Goal: Information Seeking & Learning: Check status

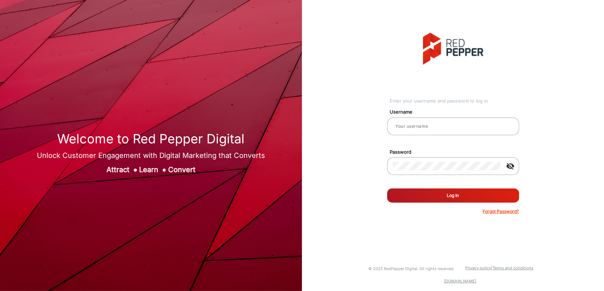
type input "[PERSON_NAME]"
click at [437, 199] on button "Log In" at bounding box center [453, 195] width 132 height 14
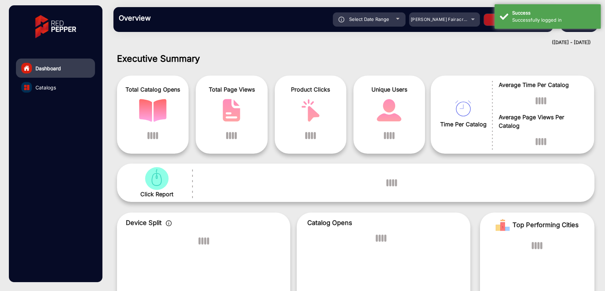
scroll to position [5, 0]
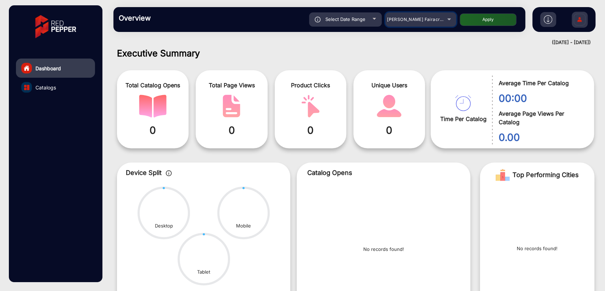
click at [417, 17] on span "[PERSON_NAME] Fairacre Farms" at bounding box center [422, 19] width 70 height 5
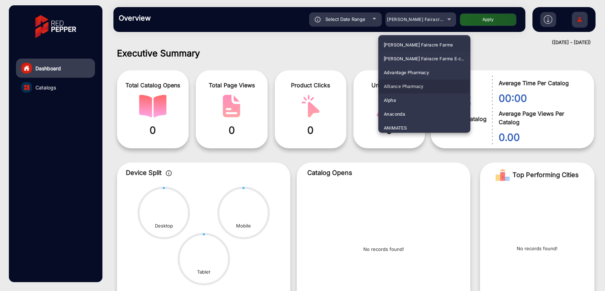
click at [411, 85] on span "Alliance Pharmacy" at bounding box center [404, 86] width 40 height 14
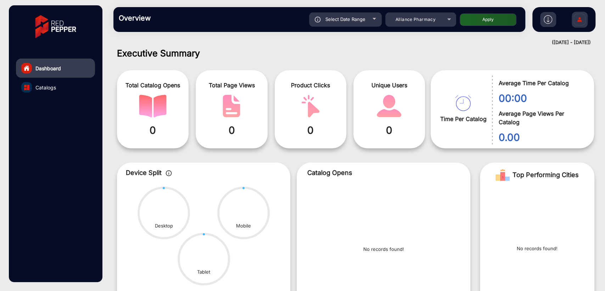
click at [340, 13] on div "Select Date Range" at bounding box center [345, 19] width 73 height 14
type input "[DATE]"
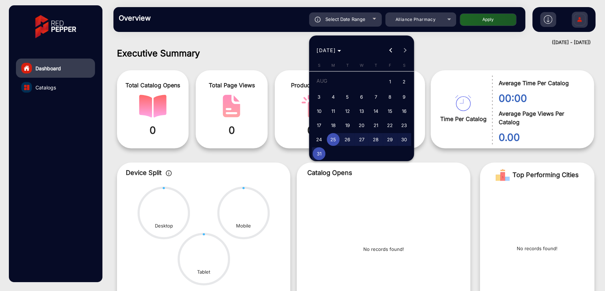
click at [340, 21] on div at bounding box center [302, 145] width 605 height 291
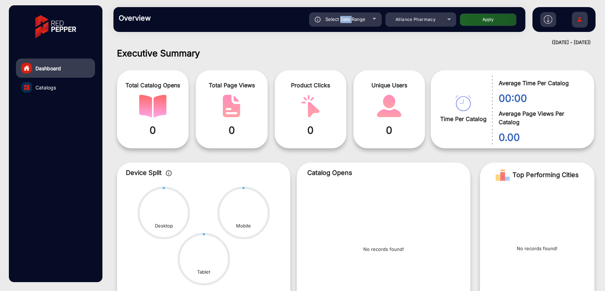
click at [340, 21] on span "Select Date Range" at bounding box center [346, 19] width 40 height 6
type input "[DATE]"
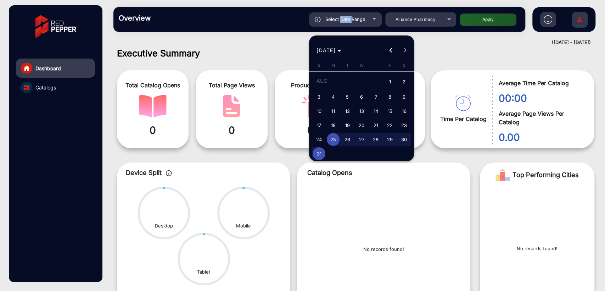
click at [388, 52] on span "Previous month" at bounding box center [391, 50] width 14 height 14
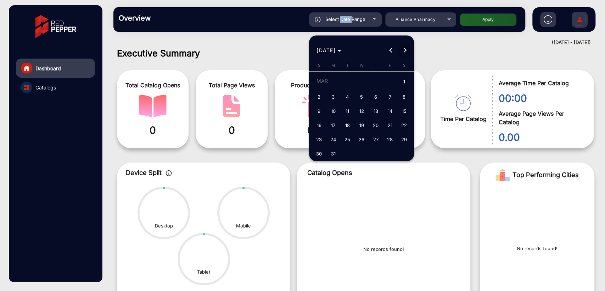
click at [406, 50] on button "Next month" at bounding box center [405, 50] width 14 height 14
click at [382, 78] on button "1" at bounding box center [376, 82] width 14 height 16
type input "5/1/2025"
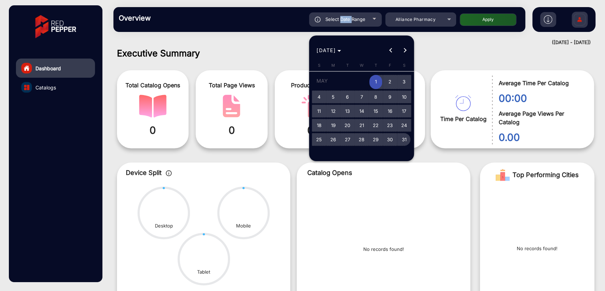
click at [404, 135] on span "31" at bounding box center [404, 139] width 13 height 13
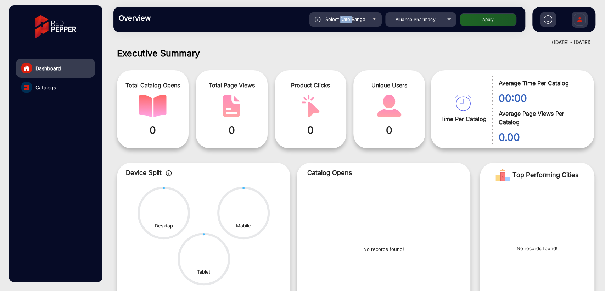
type input "5/31/2025"
click at [478, 20] on button "Apply" at bounding box center [488, 19] width 57 height 12
type input "5/1/2025"
type input "5/31/2025"
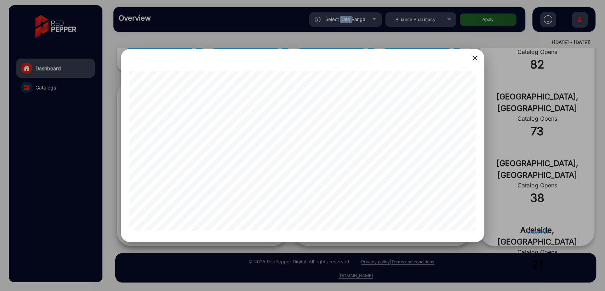
scroll to position [0, 77]
click at [477, 55] on mat-icon "close" at bounding box center [475, 58] width 9 height 9
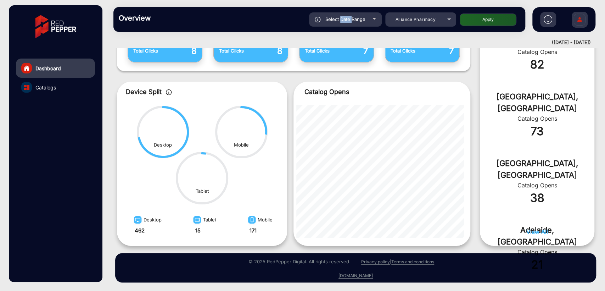
click at [35, 87] on link "Catalogs" at bounding box center [55, 87] width 79 height 19
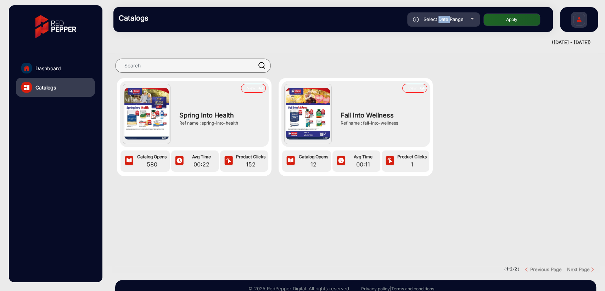
drag, startPoint x: 202, startPoint y: 122, endPoint x: 247, endPoint y: 122, distance: 45.4
click at [247, 122] on div "Ref name : spring-into-health" at bounding box center [220, 123] width 83 height 6
copy div "spring-into-health"
click at [246, 88] on button "View" at bounding box center [253, 88] width 25 height 9
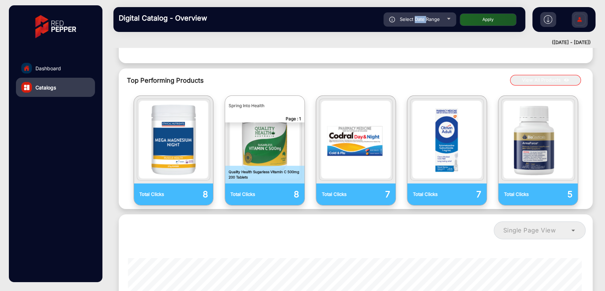
scroll to position [417, 0]
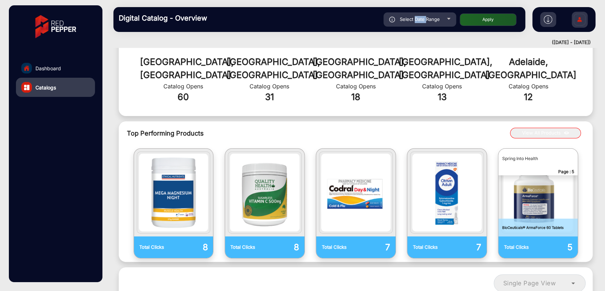
click at [553, 128] on button "View All Products" at bounding box center [545, 133] width 71 height 11
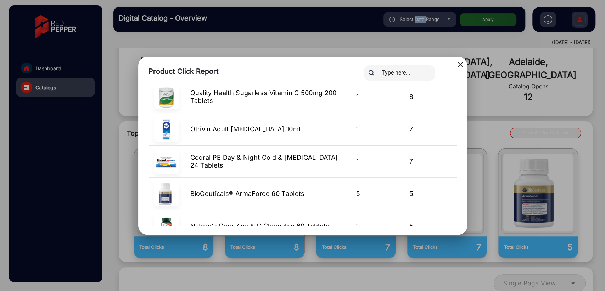
scroll to position [0, 0]
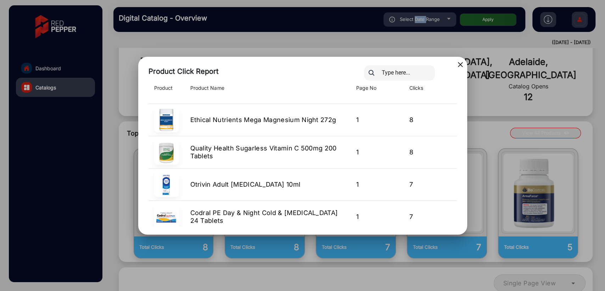
click at [462, 67] on mat-icon "close" at bounding box center [460, 64] width 9 height 9
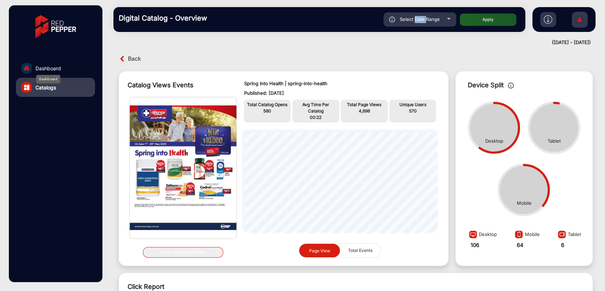
click at [59, 66] on span "Dashboard" at bounding box center [48, 68] width 26 height 7
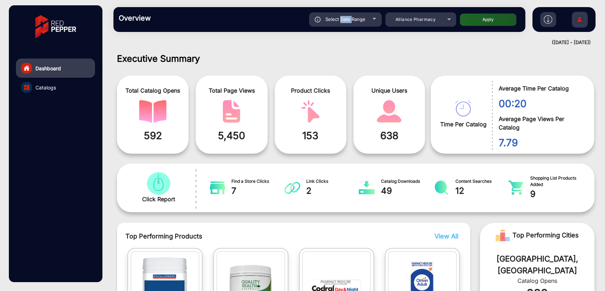
click at [65, 86] on link "Catalogs" at bounding box center [55, 87] width 79 height 19
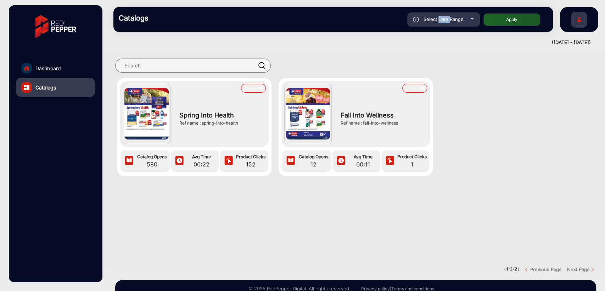
drag, startPoint x: 364, startPoint y: 122, endPoint x: 420, endPoint y: 120, distance: 55.7
click at [420, 120] on div "Ref name : fall-into-wellness" at bounding box center [382, 123] width 83 height 6
copy div "fall-into-wellness"
click at [50, 68] on span "Dashboard" at bounding box center [48, 68] width 26 height 7
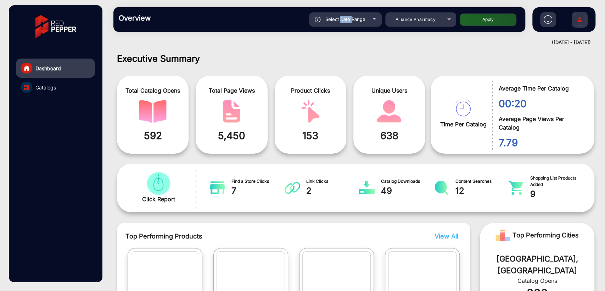
scroll to position [5, 0]
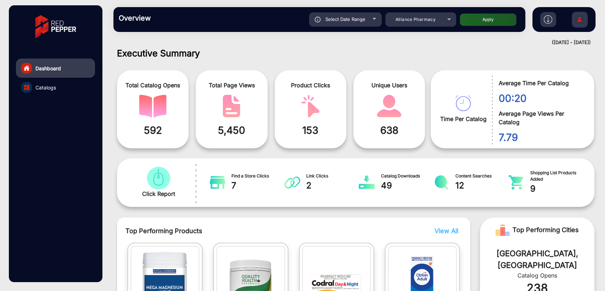
click at [358, 24] on div "Select Date Range" at bounding box center [345, 19] width 73 height 14
type input "5/1/2025"
type input "5/31/2025"
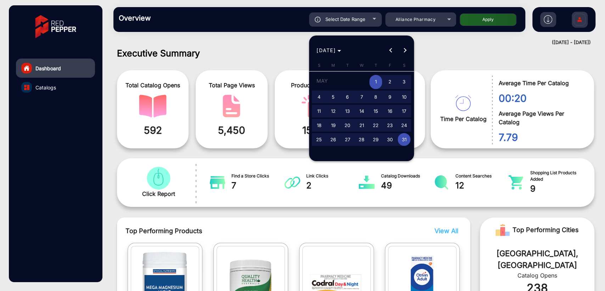
click at [400, 49] on span "Next month" at bounding box center [405, 50] width 14 height 14
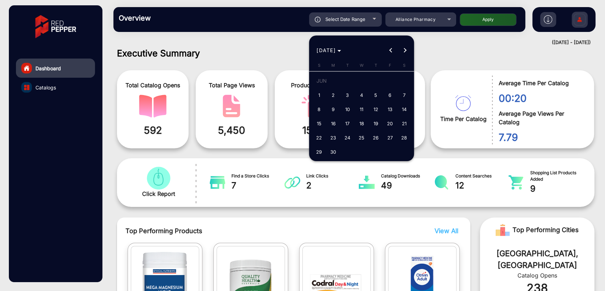
click at [320, 93] on span "1" at bounding box center [319, 95] width 13 height 13
type input "6/1/2025"
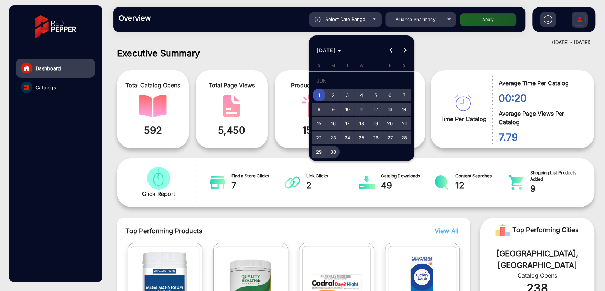
click at [333, 157] on span "30" at bounding box center [333, 151] width 13 height 13
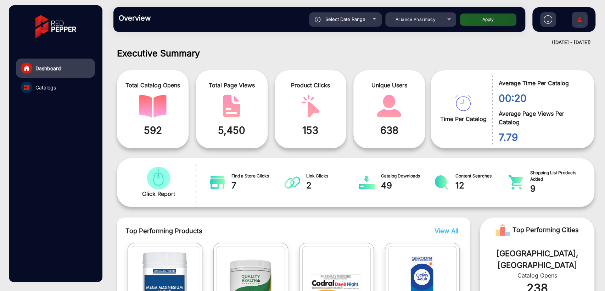
type input "6/30/2025"
click at [479, 23] on button "Apply" at bounding box center [488, 19] width 57 height 12
type input "6/1/2025"
type input "6/30/2025"
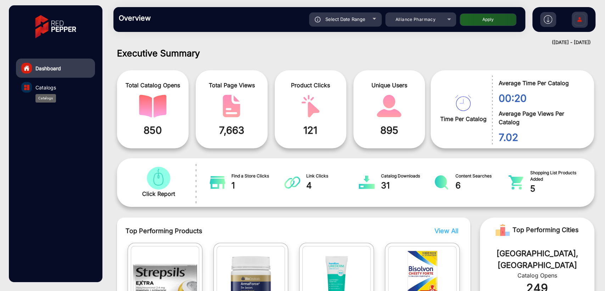
click at [46, 88] on span "Catalogs" at bounding box center [45, 87] width 21 height 7
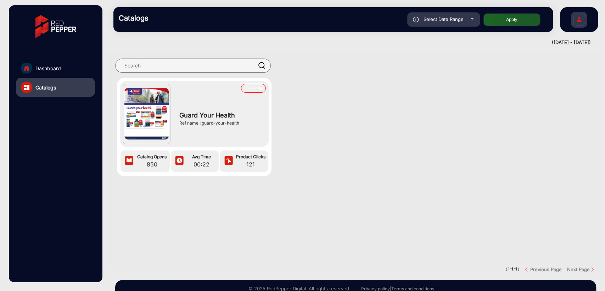
drag, startPoint x: 202, startPoint y: 124, endPoint x: 255, endPoint y: 124, distance: 53.5
click at [255, 124] on div "Ref name : guard-your-health" at bounding box center [220, 123] width 83 height 6
copy div "guard-your-health"
click at [51, 75] on div "Dashboard" at bounding box center [48, 79] width 24 height 9
click at [46, 73] on link "Dashboard" at bounding box center [55, 68] width 79 height 19
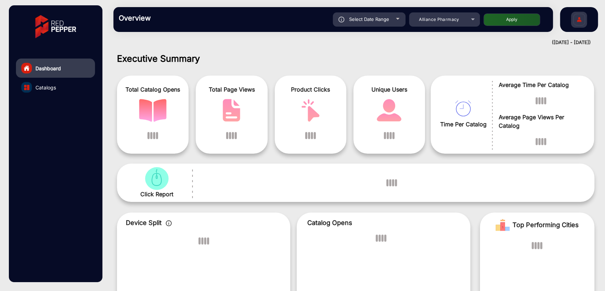
scroll to position [5, 0]
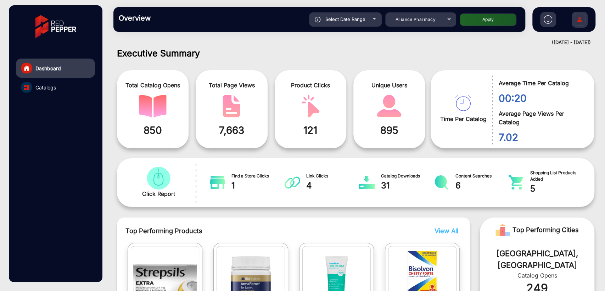
click at [342, 20] on span "Select Date Range" at bounding box center [346, 19] width 40 height 6
type input "6/1/2025"
type input "6/30/2025"
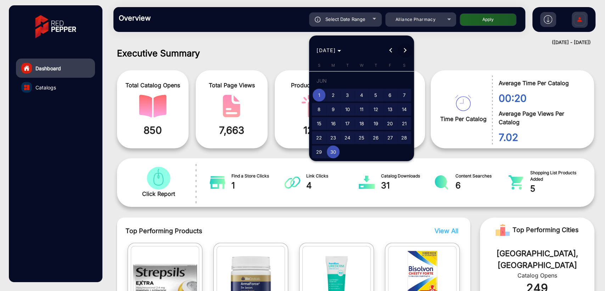
click at [403, 51] on button "Next month" at bounding box center [405, 50] width 14 height 14
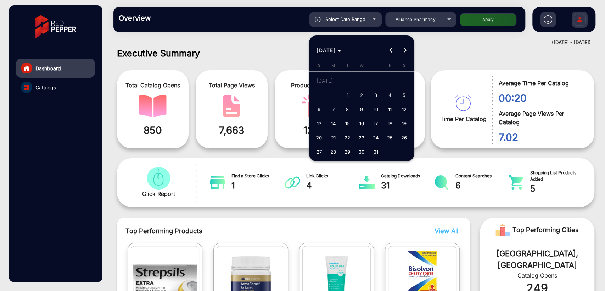
click at [349, 94] on span "1" at bounding box center [347, 95] width 13 height 13
type input "7/1/2025"
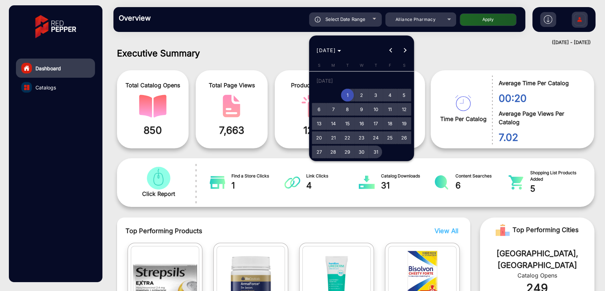
click at [374, 151] on span "31" at bounding box center [376, 151] width 13 height 13
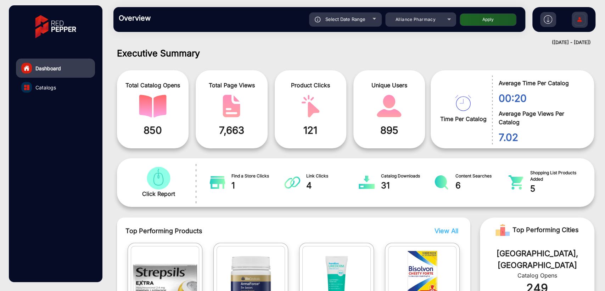
type input "7/31/2025"
drag, startPoint x: 481, startPoint y: 16, endPoint x: 482, endPoint y: 21, distance: 4.5
click at [481, 17] on button "Apply" at bounding box center [488, 19] width 57 height 12
type input "7/1/2025"
type input "7/31/2025"
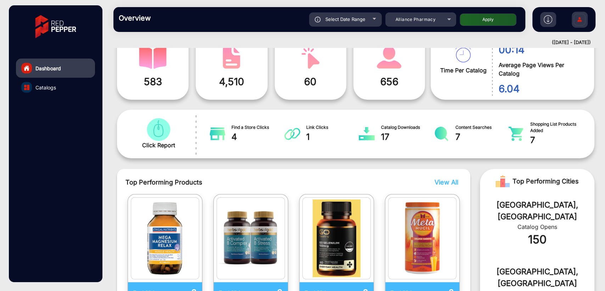
scroll to position [33, 0]
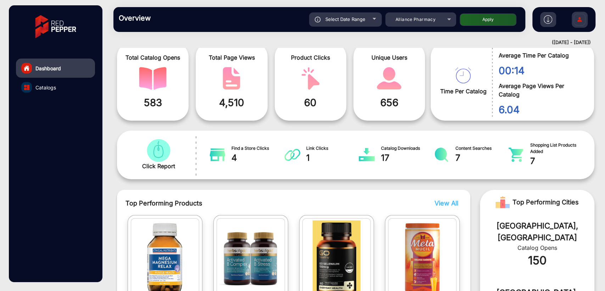
click at [455, 200] on span "View All" at bounding box center [447, 202] width 24 height 7
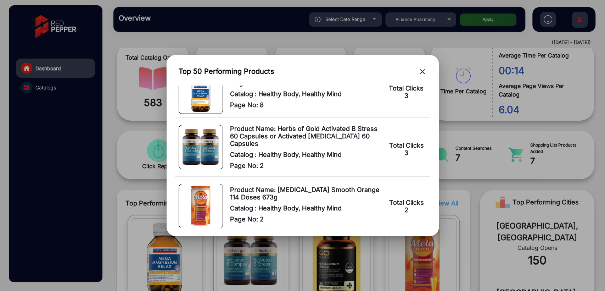
scroll to position [0, 0]
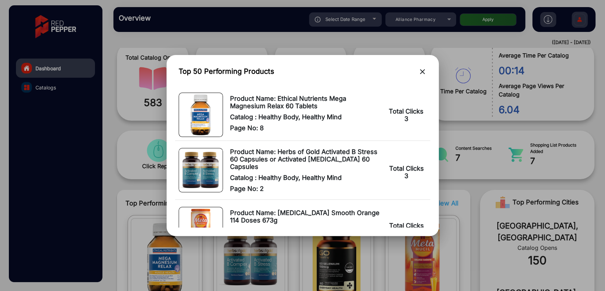
click at [423, 74] on mat-icon "close" at bounding box center [422, 71] width 9 height 9
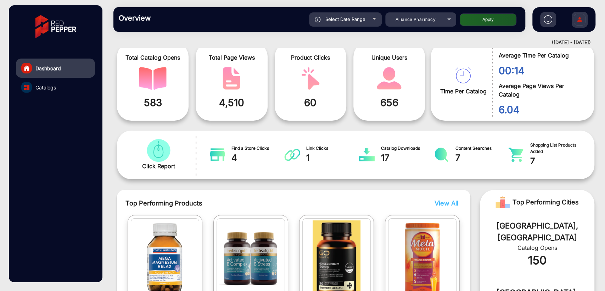
click at [57, 83] on link "Catalogs" at bounding box center [55, 87] width 79 height 19
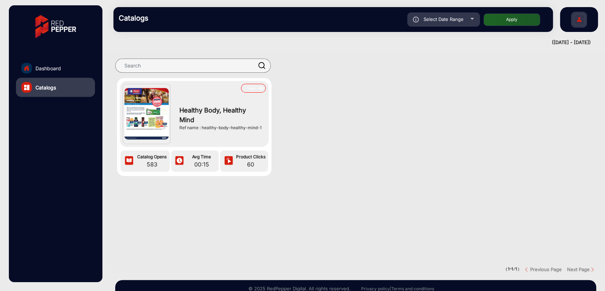
drag, startPoint x: 201, startPoint y: 128, endPoint x: 268, endPoint y: 127, distance: 67.4
click at [268, 127] on div "View Healthy Body, Healthy Mind Ref name : healthy-body-healthy-mind-1 Catalog …" at bounding box center [194, 127] width 155 height 98
copy div "healthy-body-healthy-mind-1"
click at [374, 129] on div "View Healthy Body, Healthy Mind Ref name : healthy-body-healthy-mind-1 Catalog …" at bounding box center [355, 134] width 499 height 112
click at [57, 70] on span "Dashboard" at bounding box center [48, 68] width 26 height 7
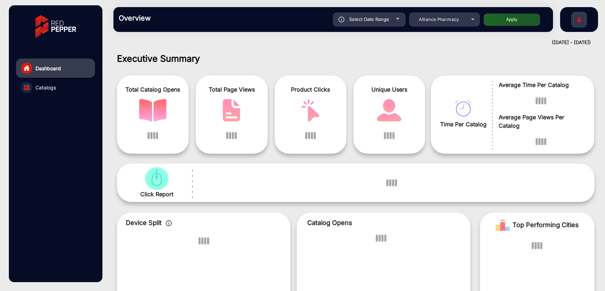
scroll to position [5, 0]
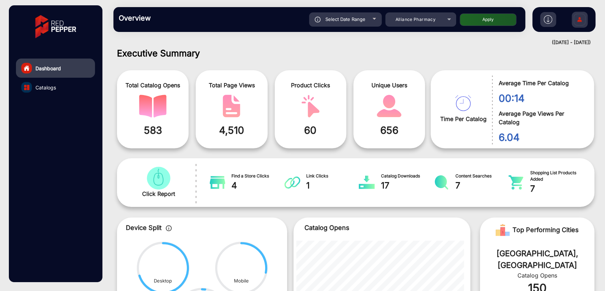
click at [354, 17] on span "Select Date Range" at bounding box center [346, 19] width 40 height 6
type input "7/1/2025"
type input "7/31/2025"
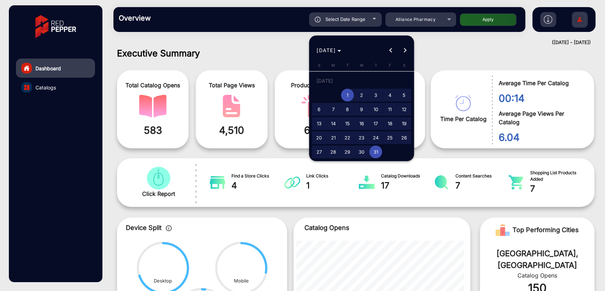
click at [407, 51] on span "Next month" at bounding box center [405, 50] width 14 height 14
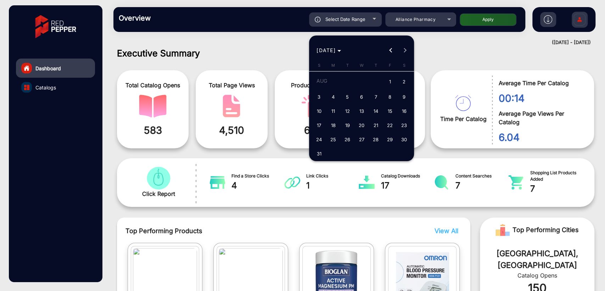
click at [388, 82] on span "1" at bounding box center [390, 82] width 13 height 15
type input "8/1/2025"
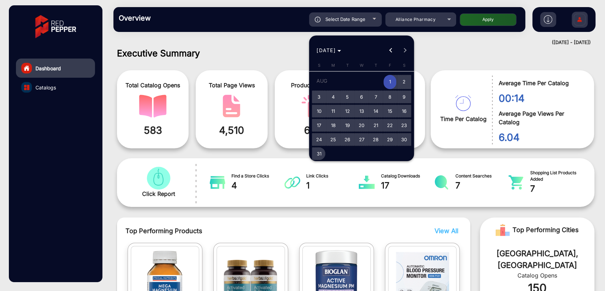
click at [316, 153] on span "31" at bounding box center [319, 153] width 13 height 13
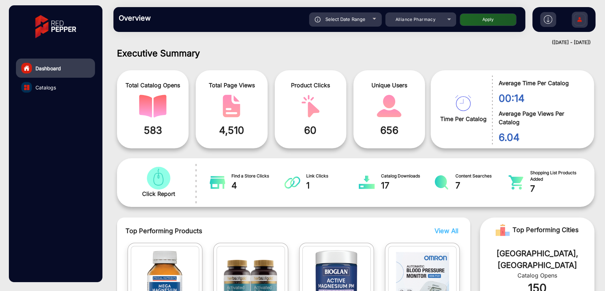
type input "[DATE]"
click at [488, 22] on button "Apply" at bounding box center [488, 19] width 57 height 12
type input "8/1/2025"
type input "[DATE]"
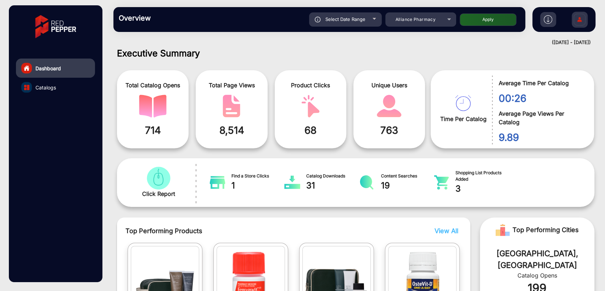
click at [249, 67] on div "Total Catalog Opens 714 Total Page Views 8,514 Product Clicks 68 Unique Users 7…" at bounding box center [274, 109] width 314 height 85
click at [50, 82] on link "Catalogs" at bounding box center [55, 87] width 79 height 19
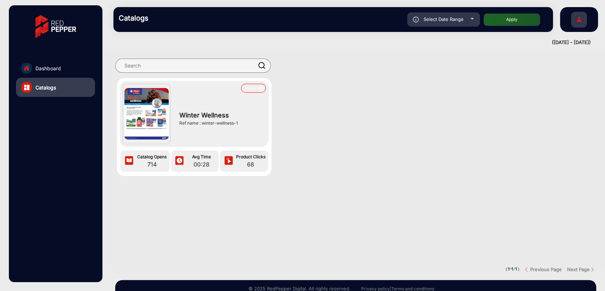
drag, startPoint x: 202, startPoint y: 123, endPoint x: 240, endPoint y: 122, distance: 38.0
click at [240, 122] on div "Ref name : winter-wellness-1" at bounding box center [220, 123] width 83 height 6
copy div "winter-wellness-1"
click at [266, 93] on div "View Winter Wellness Ref name : winter-wellness-1" at bounding box center [194, 114] width 149 height 66
click at [257, 86] on img at bounding box center [261, 88] width 8 height 8
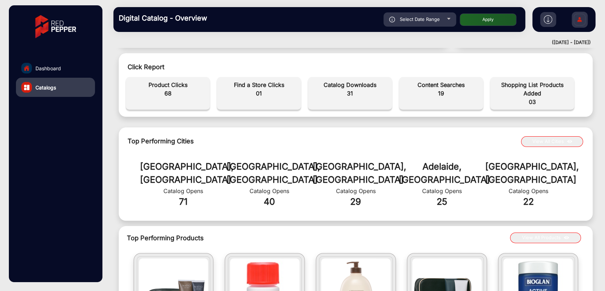
scroll to position [9, 0]
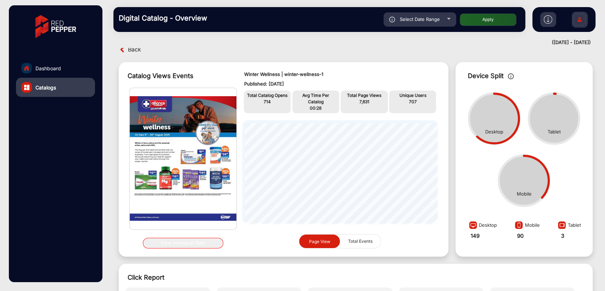
click at [195, 238] on button "View Individual Stats" at bounding box center [183, 243] width 81 height 11
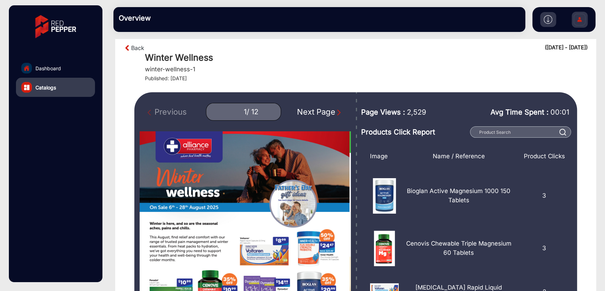
click at [318, 110] on div "Next Page" at bounding box center [319, 112] width 45 height 12
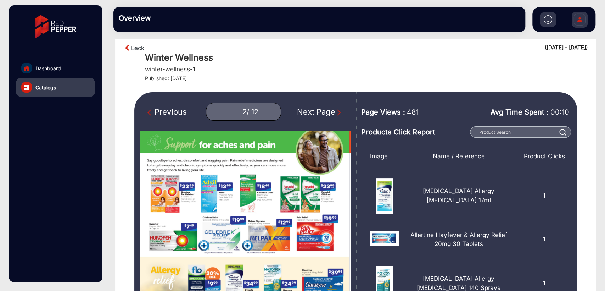
click at [318, 110] on div "Next Page" at bounding box center [319, 112] width 45 height 12
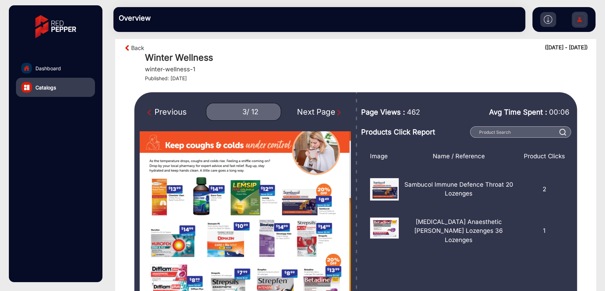
click at [318, 110] on div "Next Page" at bounding box center [319, 112] width 45 height 12
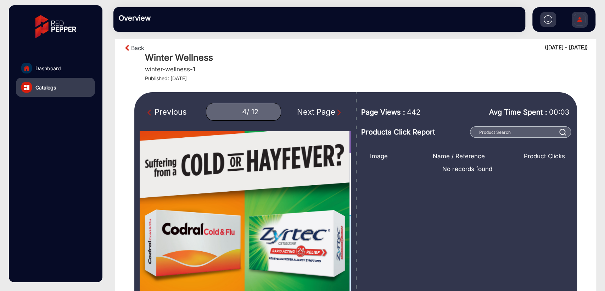
click at [318, 110] on div "Next Page" at bounding box center [319, 112] width 45 height 12
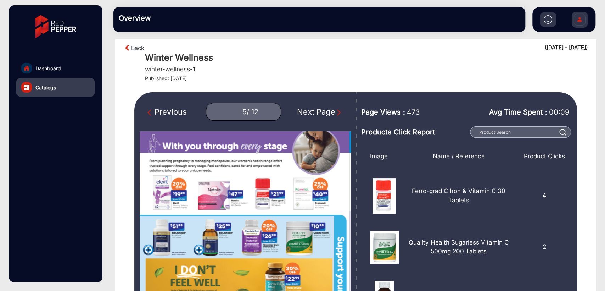
click at [318, 110] on div "Next Page" at bounding box center [319, 112] width 45 height 12
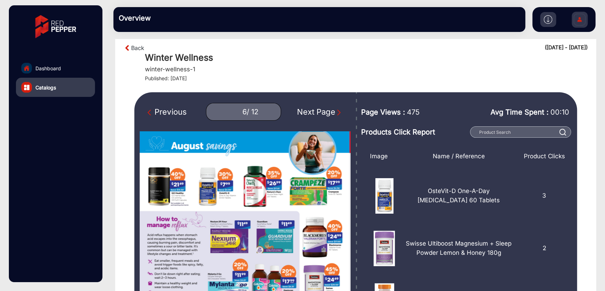
click at [318, 110] on div "Next Page" at bounding box center [319, 112] width 45 height 12
type input "7"
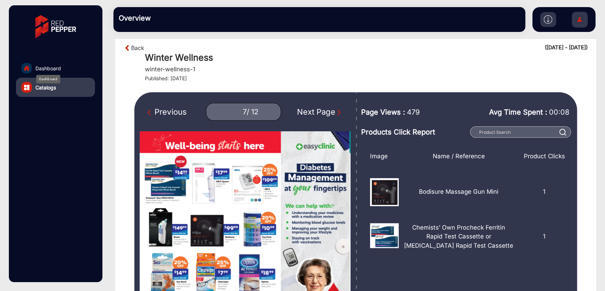
click at [41, 67] on span "Dashboard" at bounding box center [48, 68] width 26 height 7
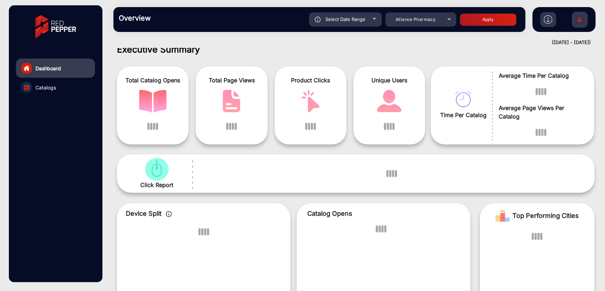
scroll to position [5, 0]
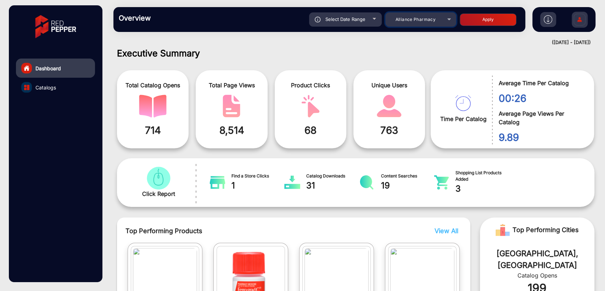
click at [421, 20] on span "Alliance Pharmacy" at bounding box center [415, 19] width 40 height 5
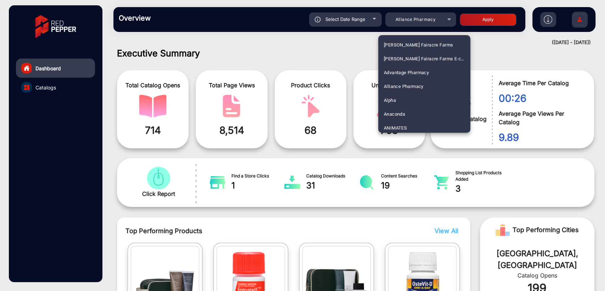
scroll to position [1938, 0]
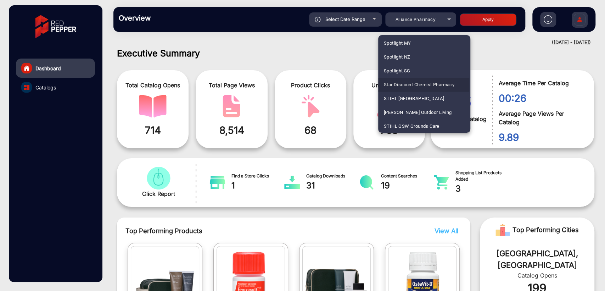
click at [406, 84] on span "Star Discount Chemist Pharmacy" at bounding box center [419, 85] width 71 height 14
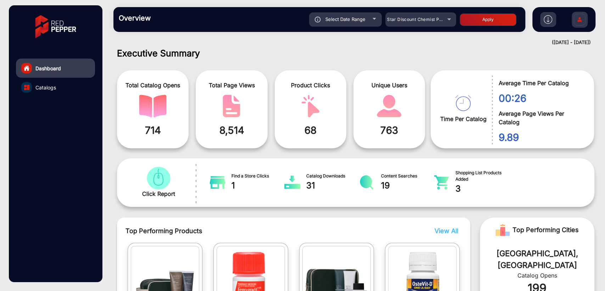
click at [505, 21] on button "Apply" at bounding box center [488, 19] width 57 height 12
type input "8/1/2025"
type input "[DATE]"
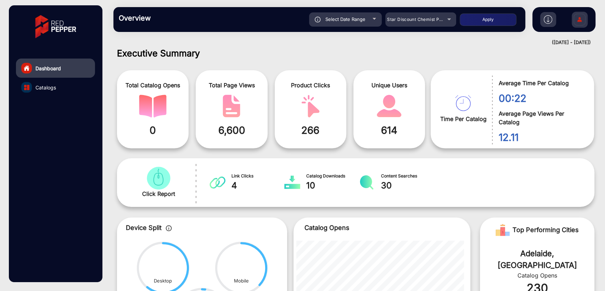
click at [332, 21] on span "Select Date Range" at bounding box center [346, 19] width 40 height 6
type input "8/1/2025"
type input "[DATE]"
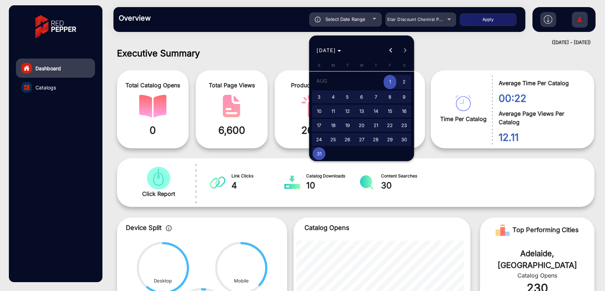
click at [404, 49] on div "AUG 2025 AUG 2025" at bounding box center [361, 50] width 101 height 14
click at [274, 54] on div at bounding box center [302, 145] width 605 height 291
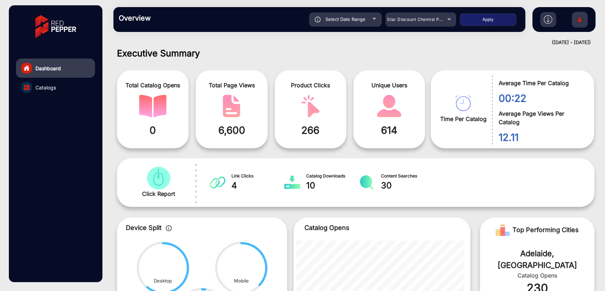
click at [344, 24] on div "Select Date Range" at bounding box center [345, 19] width 73 height 14
type input "8/1/2025"
type input "[DATE]"
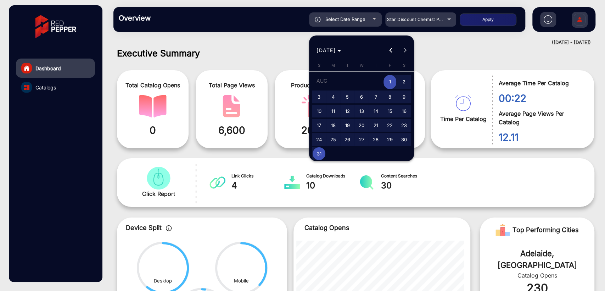
click at [271, 46] on div at bounding box center [302, 145] width 605 height 291
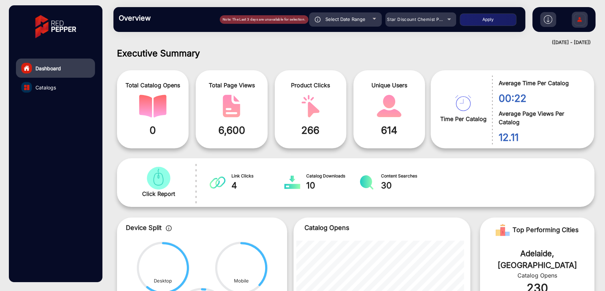
click at [323, 18] on div "Select Date Range" at bounding box center [345, 19] width 73 height 14
type input "8/1/2025"
type input "[DATE]"
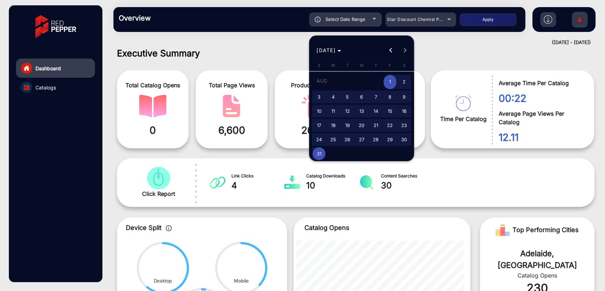
click at [389, 54] on span "Previous month" at bounding box center [391, 50] width 14 height 14
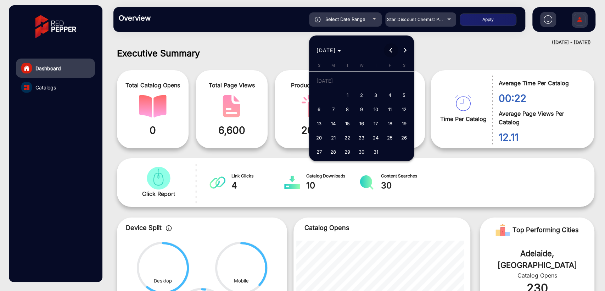
click at [389, 54] on span "Previous month" at bounding box center [391, 50] width 14 height 14
click at [378, 79] on span "1" at bounding box center [376, 82] width 13 height 15
type input "5/1/2025"
click at [406, 49] on span "Next month" at bounding box center [405, 50] width 14 height 14
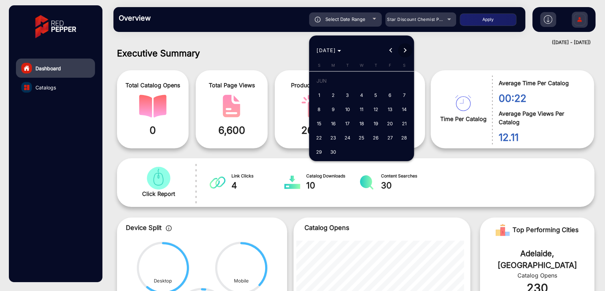
click at [406, 49] on span "Next month" at bounding box center [405, 50] width 14 height 14
click at [406, 49] on div "AUG 2025 AUG 2025" at bounding box center [361, 50] width 101 height 14
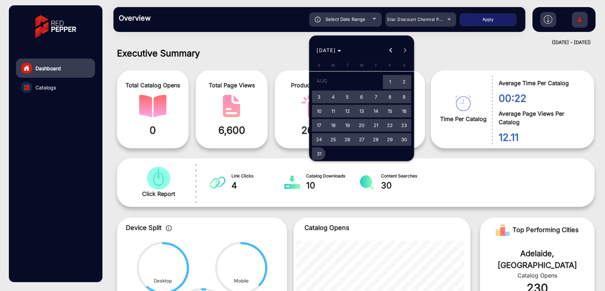
click at [322, 156] on span "31" at bounding box center [319, 153] width 13 height 13
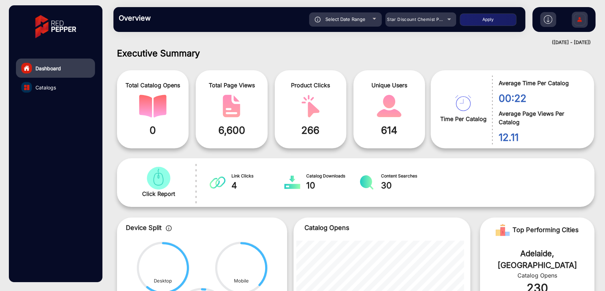
type input "[DATE]"
click at [483, 21] on button "Apply" at bounding box center [488, 19] width 57 height 12
type input "5/1/2025"
type input "[DATE]"
click at [54, 85] on span "Catalogs" at bounding box center [45, 87] width 21 height 7
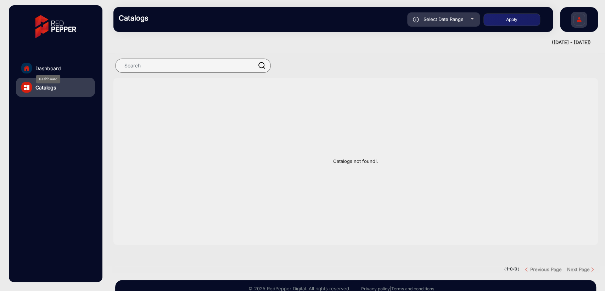
click at [56, 67] on span "Dashboard" at bounding box center [48, 68] width 26 height 7
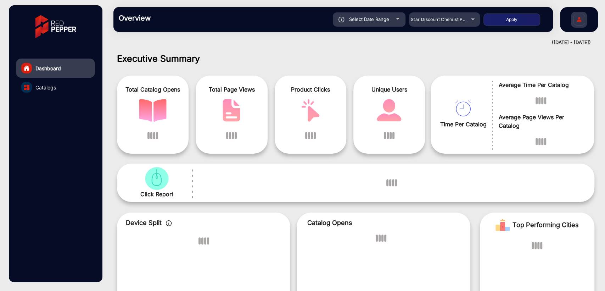
scroll to position [5, 0]
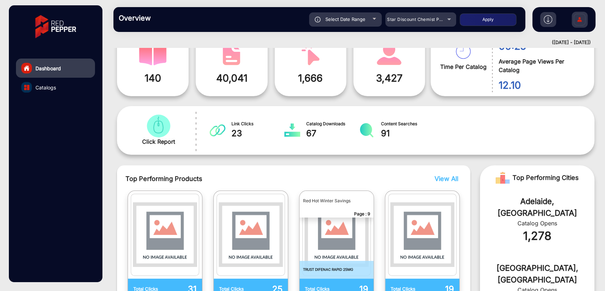
scroll to position [110, 0]
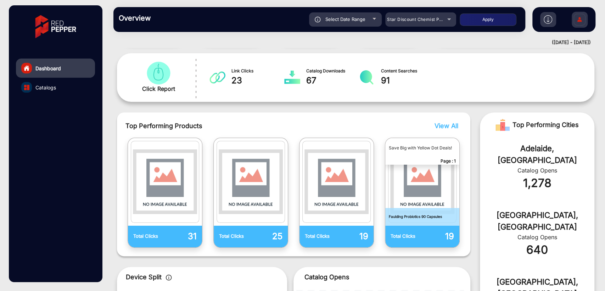
click at [440, 122] on span "View All" at bounding box center [447, 125] width 24 height 7
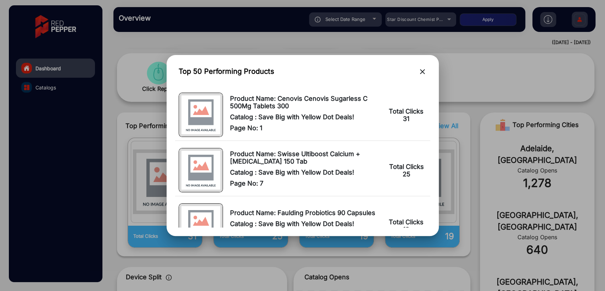
click at [419, 73] on mat-icon "close" at bounding box center [422, 71] width 9 height 9
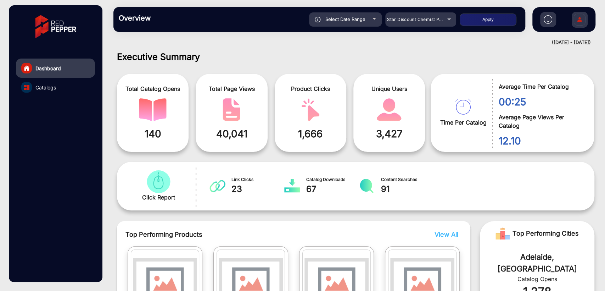
scroll to position [0, 0]
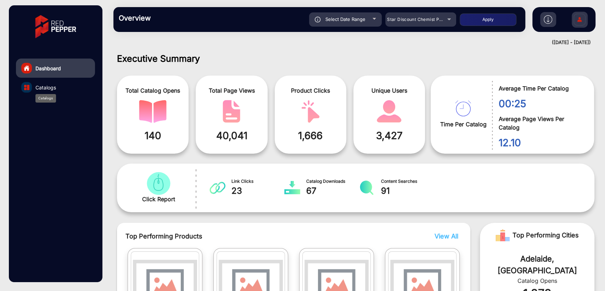
click at [48, 86] on span "Catalogs" at bounding box center [45, 87] width 21 height 7
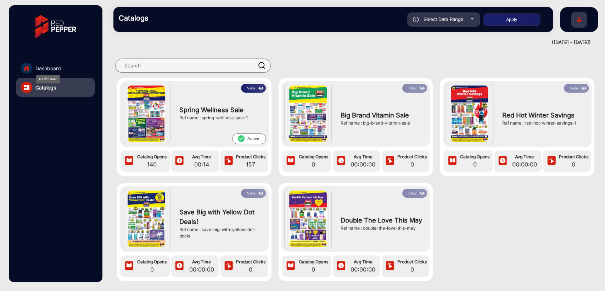
click at [45, 67] on span "Dashboard" at bounding box center [48, 68] width 26 height 7
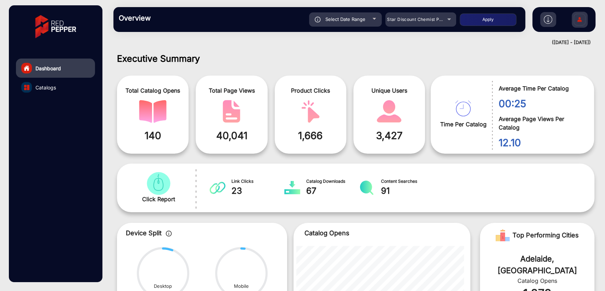
scroll to position [5, 0]
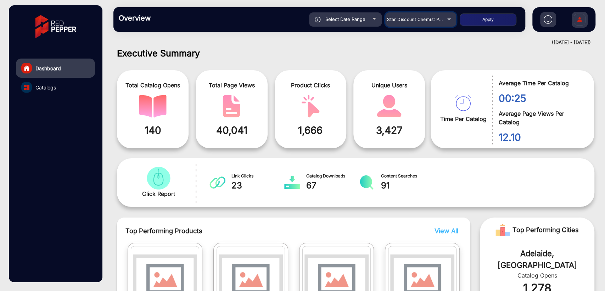
click at [417, 20] on span "Star Discount Chemist Pharmacy" at bounding box center [422, 19] width 71 height 5
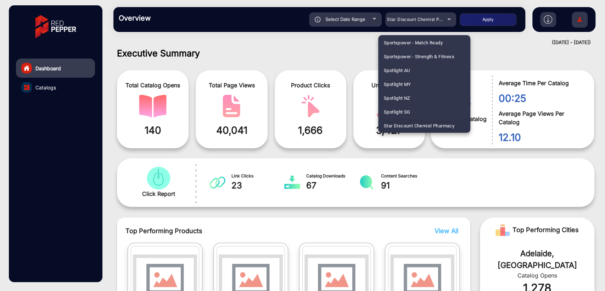
scroll to position [0, 0]
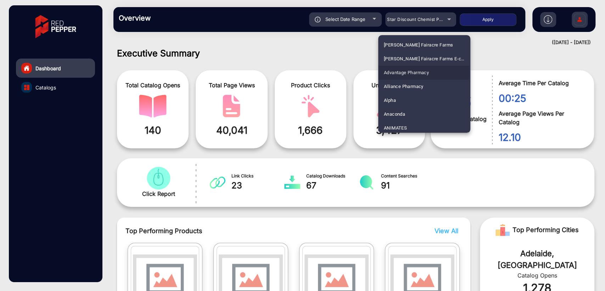
click at [408, 72] on span "Advantage Pharmacy" at bounding box center [406, 73] width 45 height 14
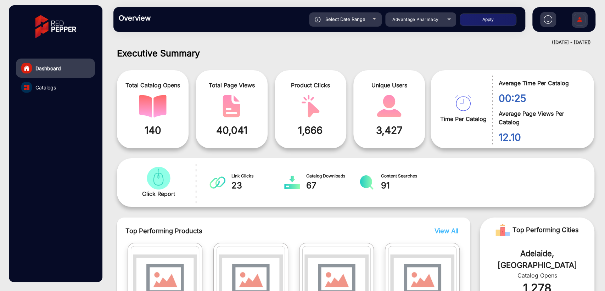
click at [495, 16] on button "Apply" at bounding box center [488, 19] width 57 height 12
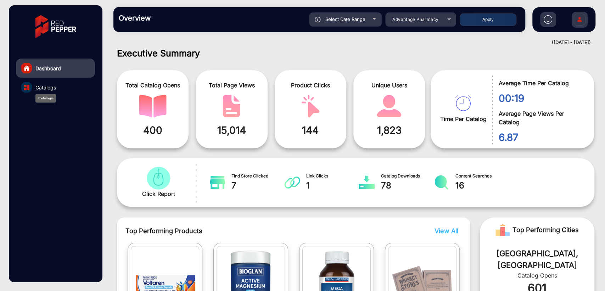
click at [55, 89] on span "Catalogs" at bounding box center [45, 87] width 21 height 7
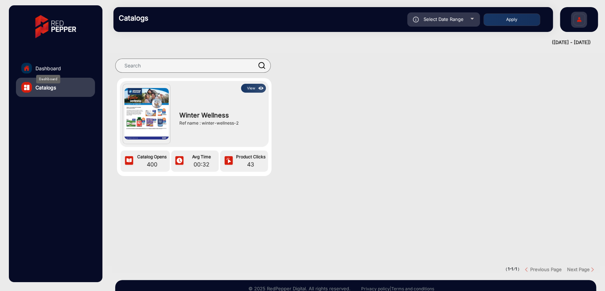
click at [51, 68] on span "Dashboard" at bounding box center [48, 68] width 26 height 7
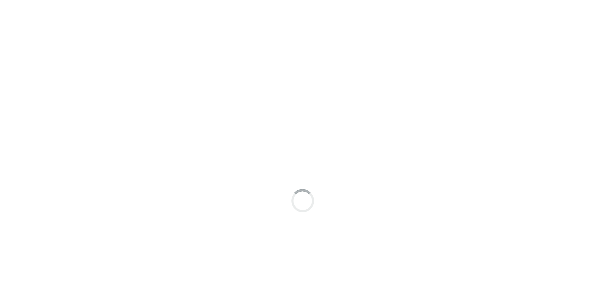
scroll to position [5, 0]
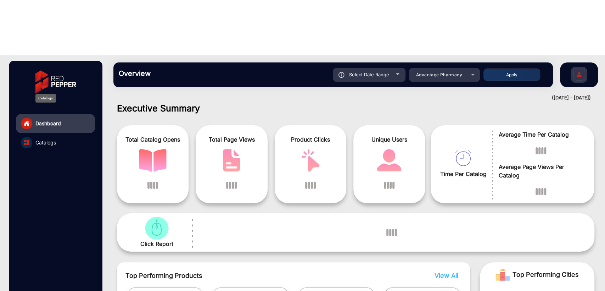
click at [48, 139] on span "Catalogs" at bounding box center [45, 142] width 21 height 7
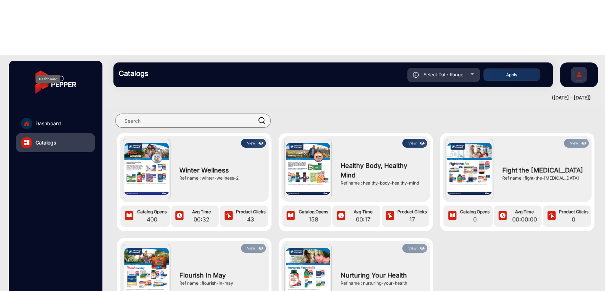
click at [57, 120] on span "Dashboard" at bounding box center [48, 123] width 26 height 7
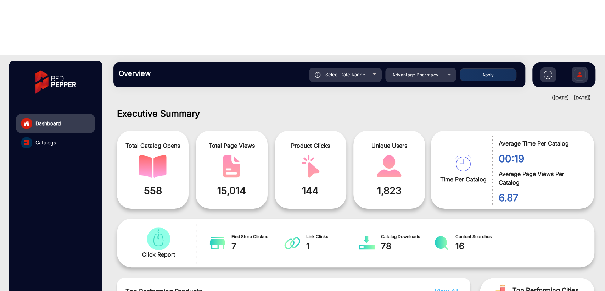
click at [57, 133] on link "Catalogs" at bounding box center [55, 142] width 79 height 19
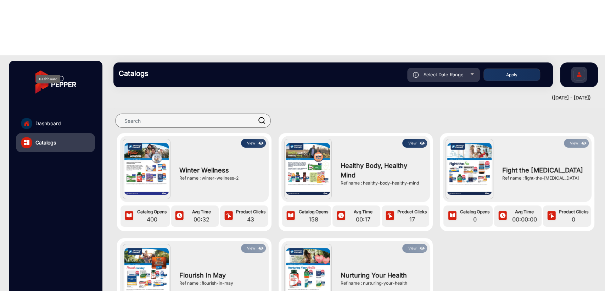
click at [56, 120] on span "Dashboard" at bounding box center [48, 123] width 26 height 7
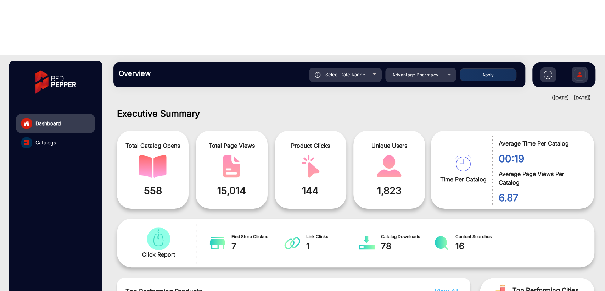
scroll to position [5, 0]
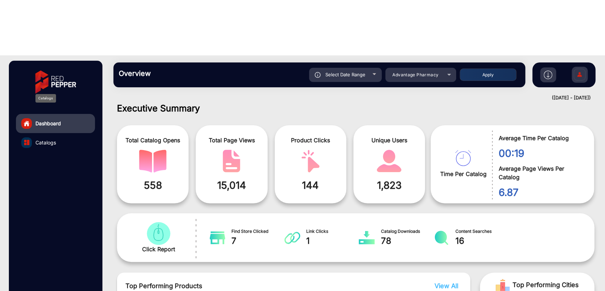
click at [39, 139] on span "Catalogs" at bounding box center [45, 142] width 21 height 7
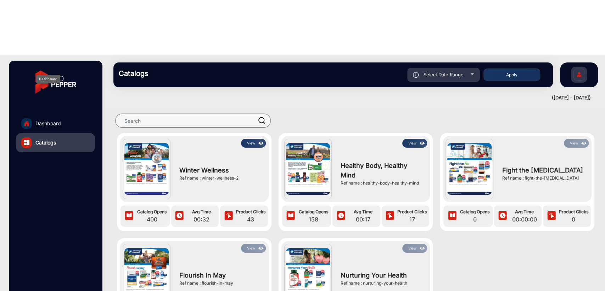
click at [55, 120] on span "Dashboard" at bounding box center [48, 123] width 26 height 7
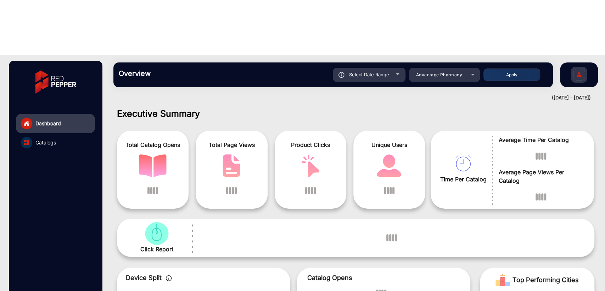
scroll to position [5, 0]
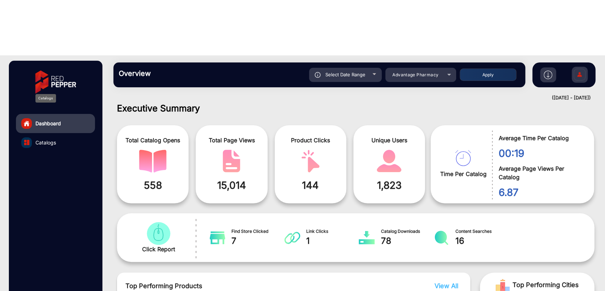
click at [52, 139] on span "Catalogs" at bounding box center [45, 142] width 21 height 7
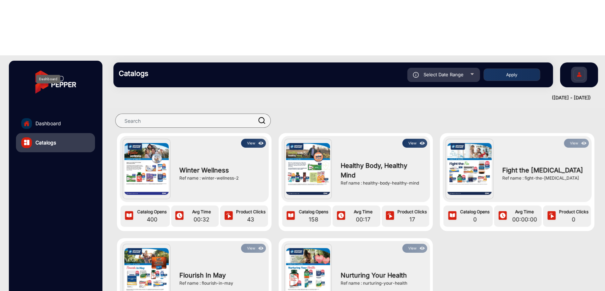
click at [42, 120] on span "Dashboard" at bounding box center [48, 123] width 26 height 7
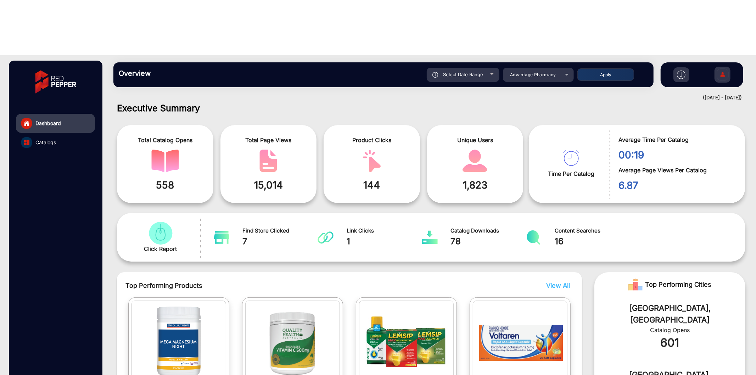
scroll to position [5, 0]
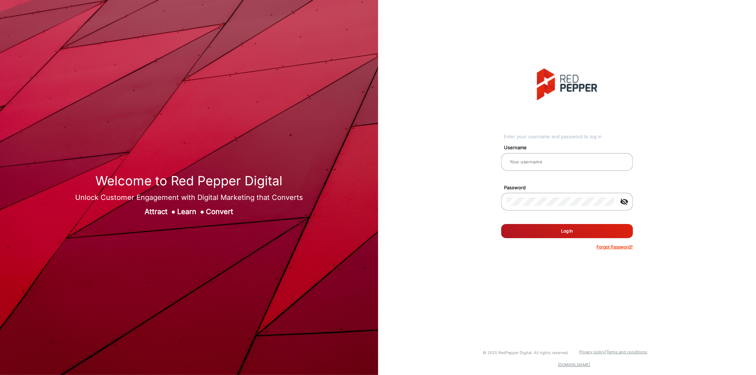
type input "[PERSON_NAME]"
click at [572, 231] on button "Log In" at bounding box center [567, 231] width 132 height 14
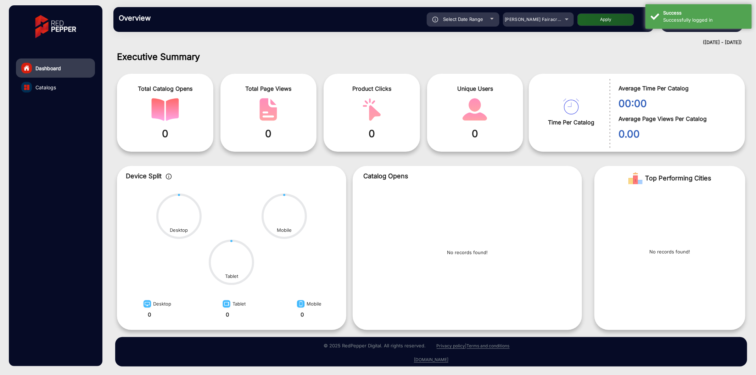
scroll to position [1, 0]
click at [208, 115] on div "Total Catalog Opens 0" at bounding box center [165, 113] width 96 height 78
click at [291, 118] on span at bounding box center [269, 110] width 86 height 23
click at [144, 40] on div "([DATE] - [DATE])" at bounding box center [424, 42] width 636 height 7
click at [371, 47] on mat-drawer-content "Overview Reports Understand what makes your customers tick and learn how they a…" at bounding box center [431, 187] width 650 height 375
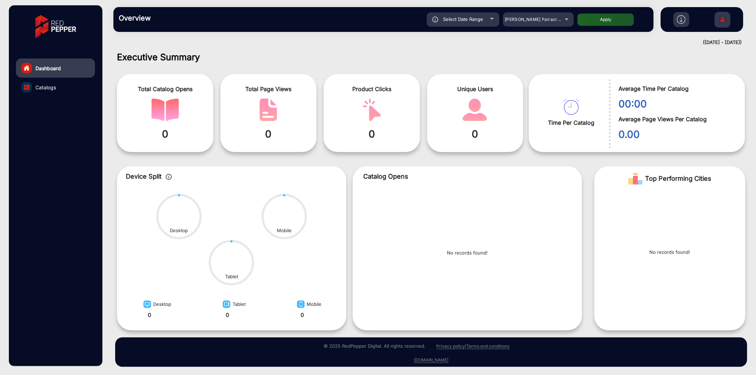
click at [349, 64] on div "Executive Summary Total Catalog Opens 0 Total Page Views 0 Product Clicks 0 Uni…" at bounding box center [431, 191] width 639 height 279
click at [150, 59] on h1 "Executive Summary" at bounding box center [431, 57] width 629 height 11
click at [167, 123] on div "Total Catalog Opens 0" at bounding box center [165, 113] width 96 height 78
click at [299, 105] on span at bounding box center [269, 110] width 86 height 23
click at [260, 115] on img "catalog" at bounding box center [269, 110] width 28 height 23
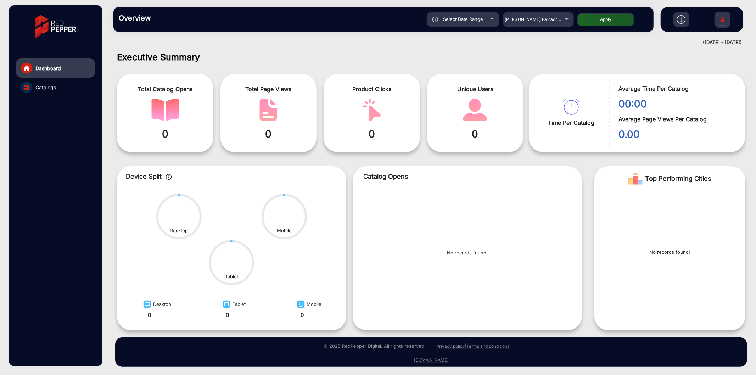
click at [297, 104] on span at bounding box center [269, 110] width 86 height 23
click at [339, 123] on div "Product Clicks 0" at bounding box center [372, 113] width 96 height 78
click at [228, 237] on div "Desktop Tablet Mobile" at bounding box center [231, 240] width 229 height 92
click at [608, 44] on div "([DATE] - [DATE])" at bounding box center [424, 42] width 636 height 7
click at [373, 56] on h1 "Executive Summary" at bounding box center [431, 57] width 629 height 11
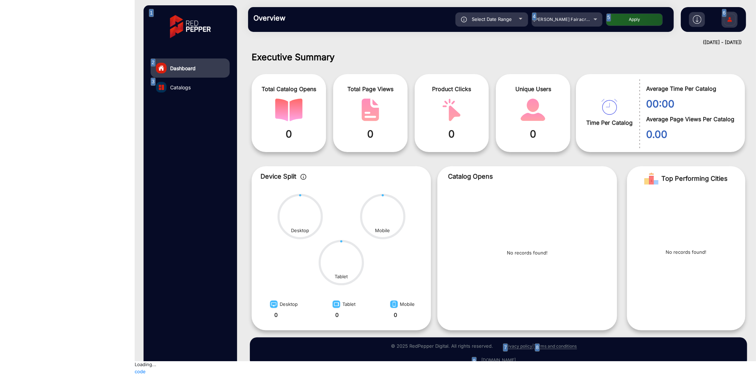
click at [149, 13] on div "1" at bounding box center [151, 13] width 5 height 8
click at [150, 12] on div "1" at bounding box center [151, 13] width 5 height 8
click at [171, 27] on img at bounding box center [190, 26] width 51 height 35
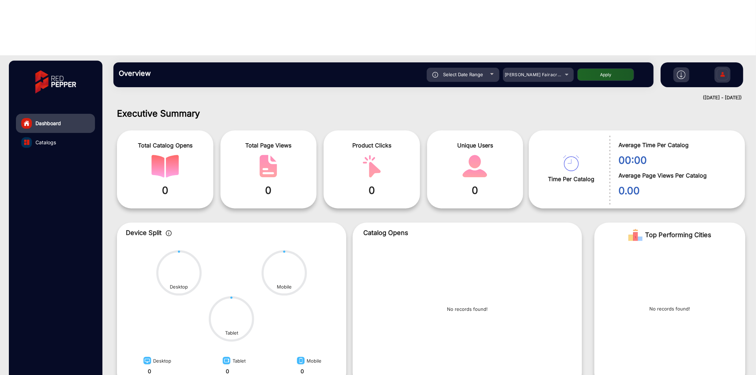
scroll to position [1, 0]
